Goal: Task Accomplishment & Management: Manage account settings

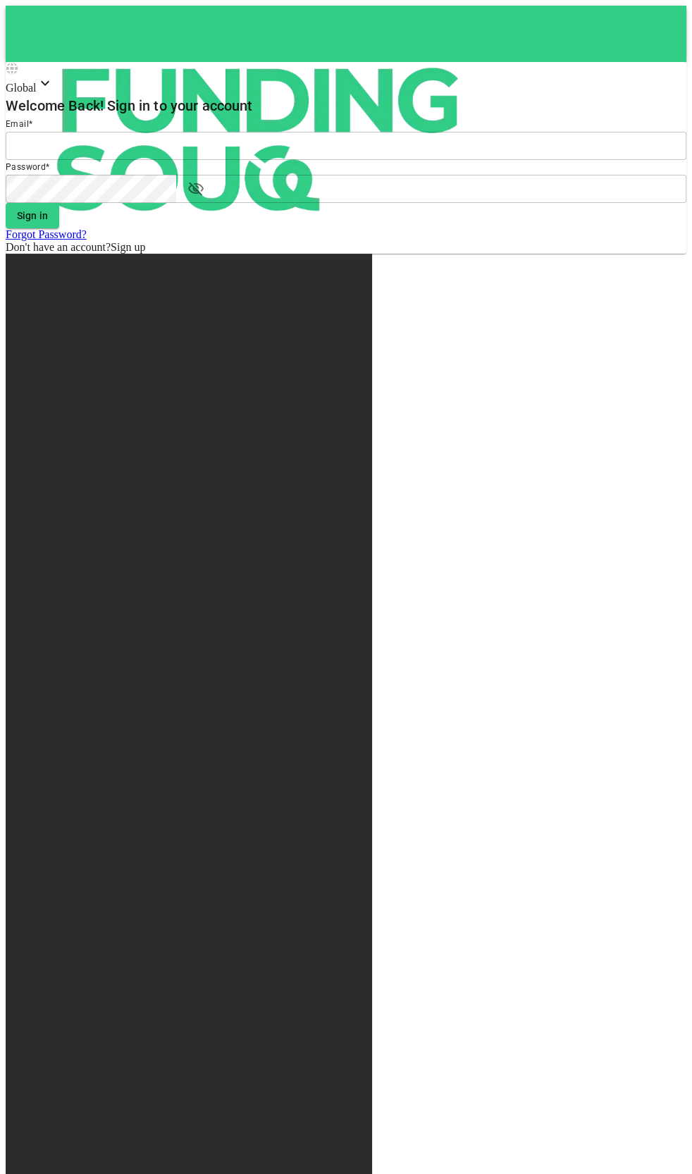
type input "[EMAIL_ADDRESS][DOMAIN_NAME]"
click at [59, 228] on button "Sign in" at bounding box center [33, 215] width 54 height 25
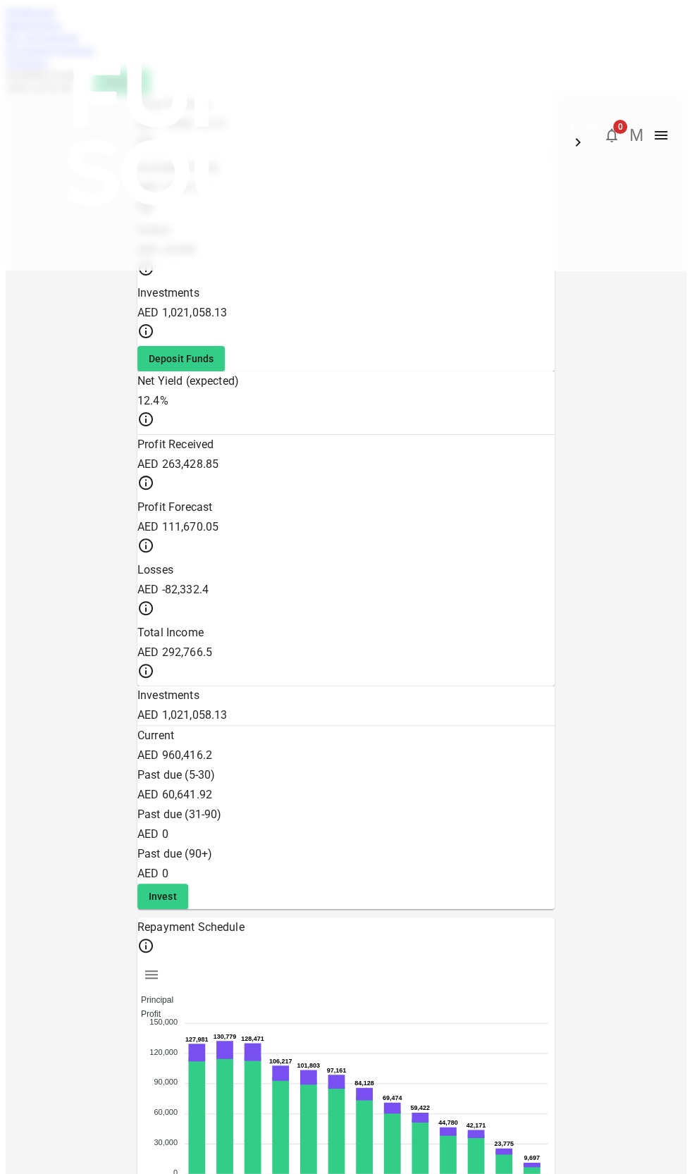
click at [56, 20] on img at bounding box center [270, 134] width 507 height 268
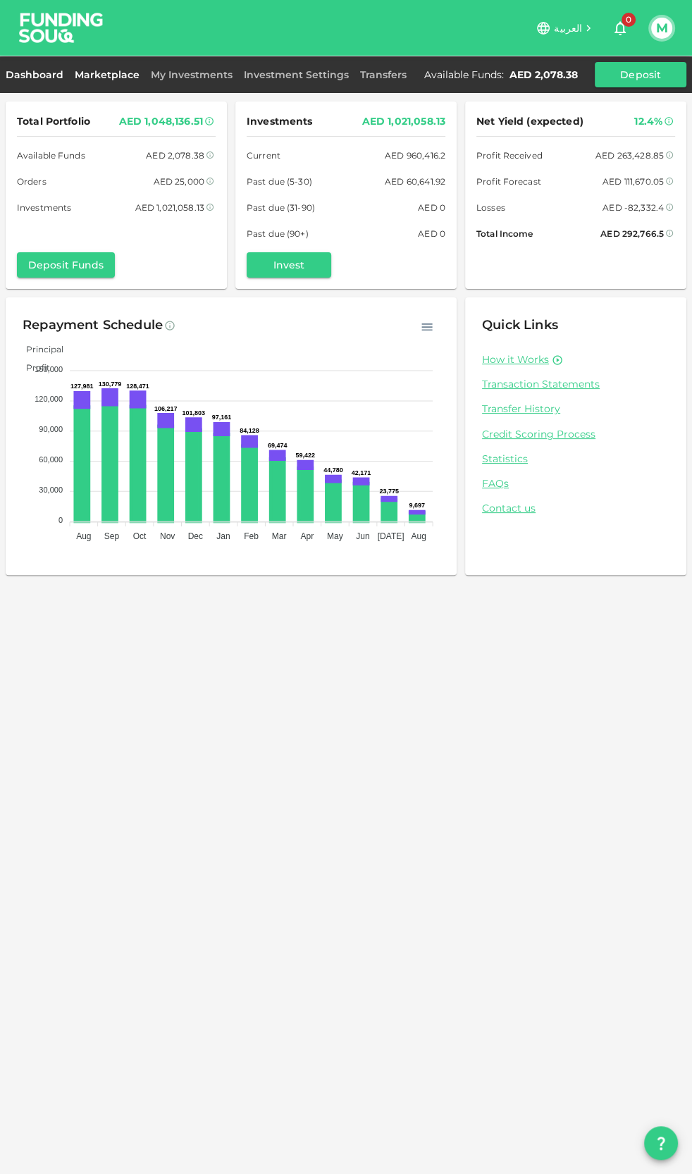
click at [107, 70] on link "Marketplace" at bounding box center [107, 74] width 76 height 13
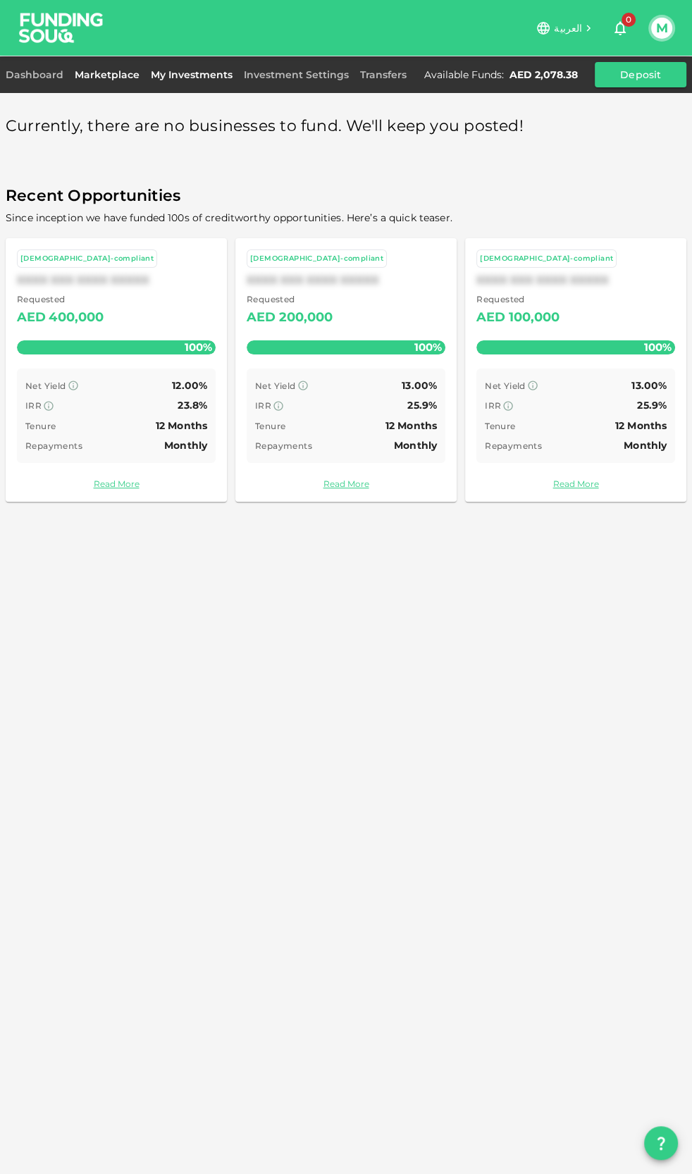
click at [173, 80] on link "My Investments" at bounding box center [191, 74] width 93 height 13
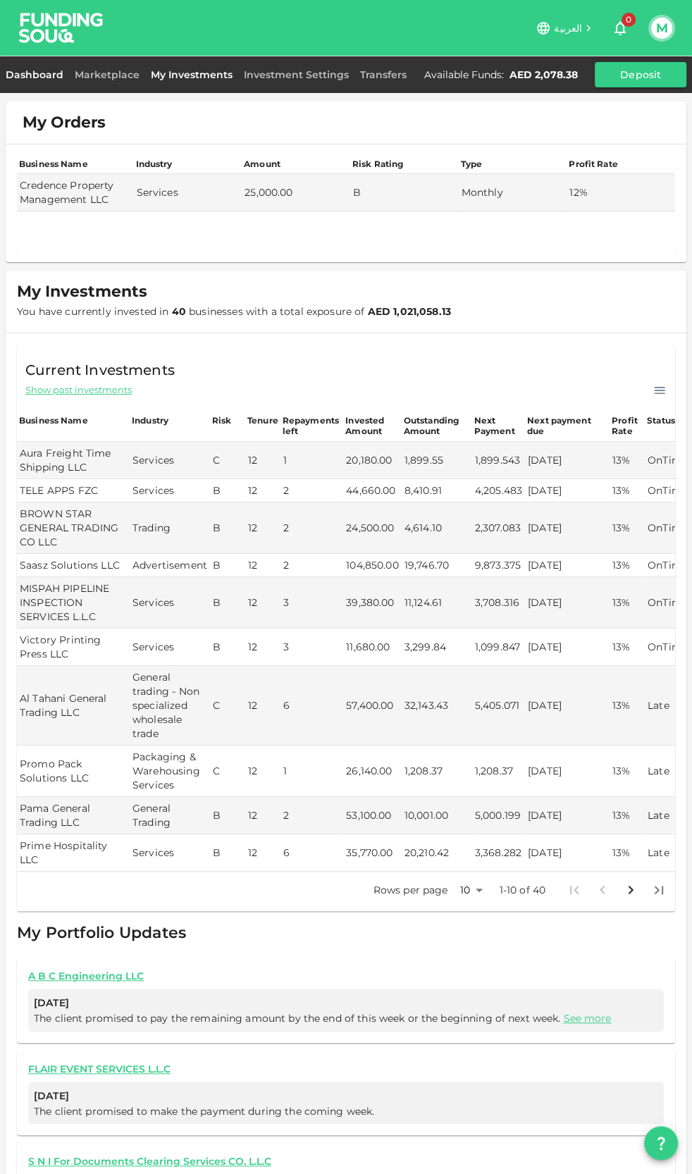
click at [56, 77] on link "Dashboard" at bounding box center [37, 74] width 63 height 13
